Goal: Find specific page/section: Find specific page/section

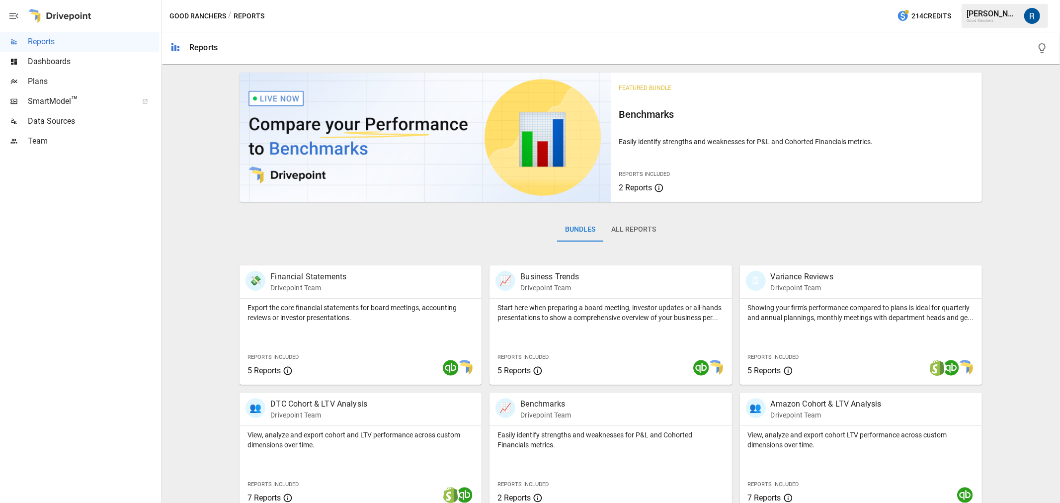
click at [40, 72] on div "Plans" at bounding box center [79, 82] width 159 height 20
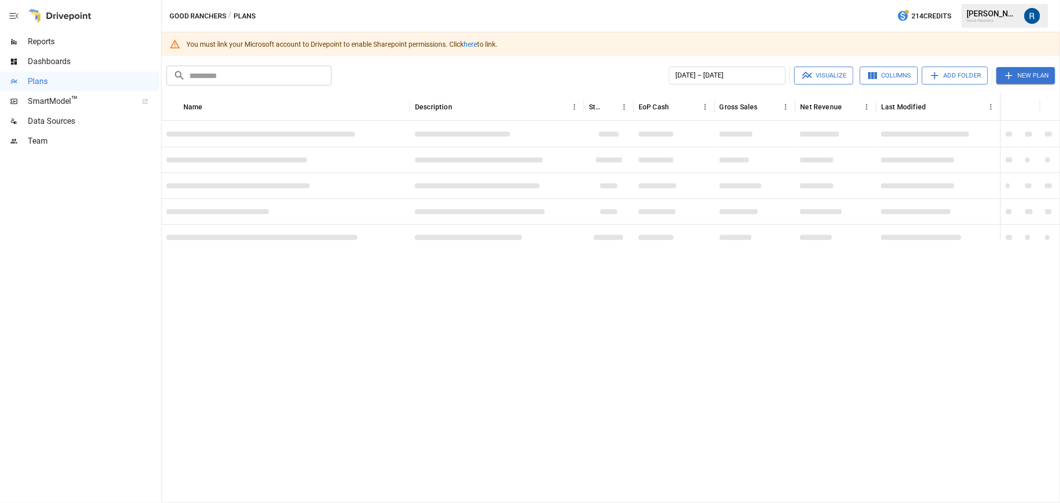
click at [477, 43] on link "here" at bounding box center [470, 44] width 13 height 8
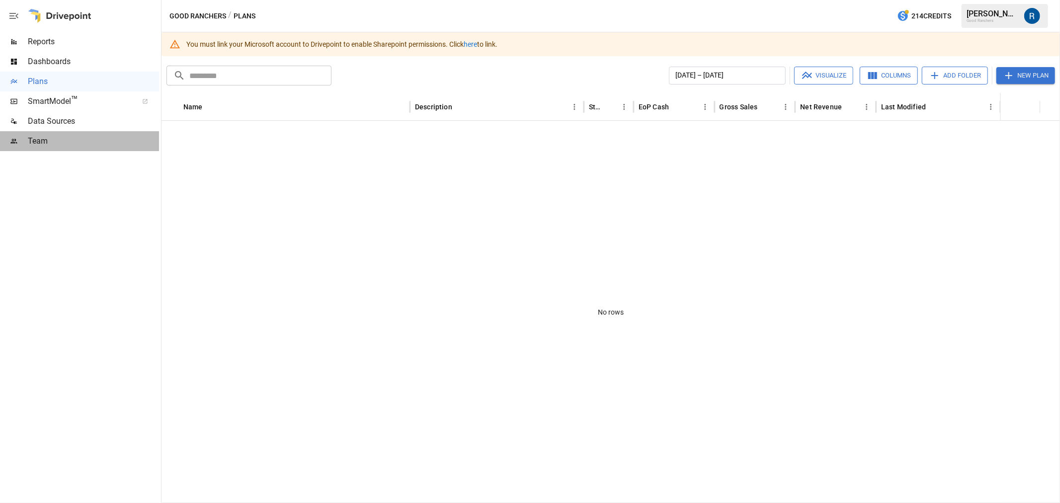
click at [46, 141] on span "Team" at bounding box center [93, 141] width 131 height 12
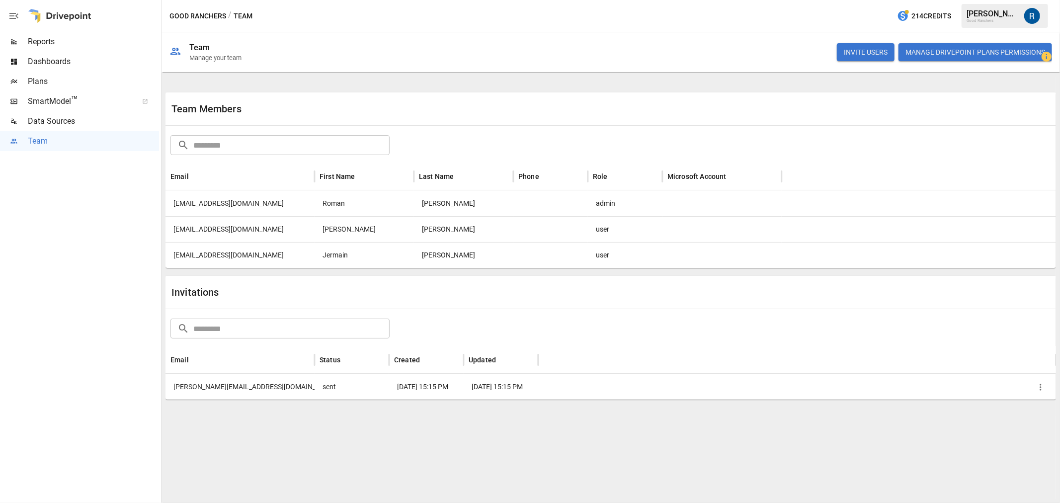
click at [77, 83] on span "Plans" at bounding box center [93, 82] width 131 height 12
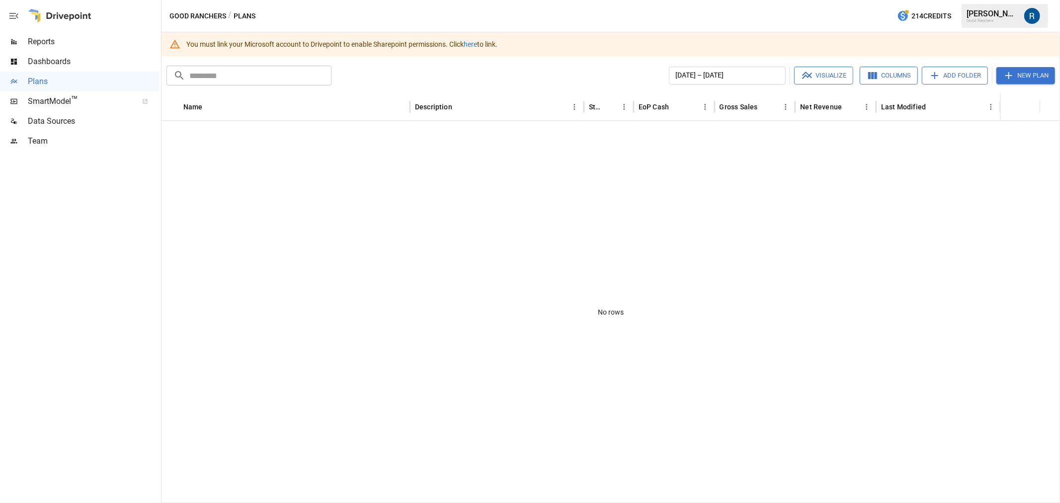
click at [476, 40] on link "here" at bounding box center [470, 44] width 13 height 8
click at [477, 40] on link "here" at bounding box center [470, 44] width 13 height 8
click at [476, 40] on link "here" at bounding box center [470, 44] width 13 height 8
